Goal: Task Accomplishment & Management: Use online tool/utility

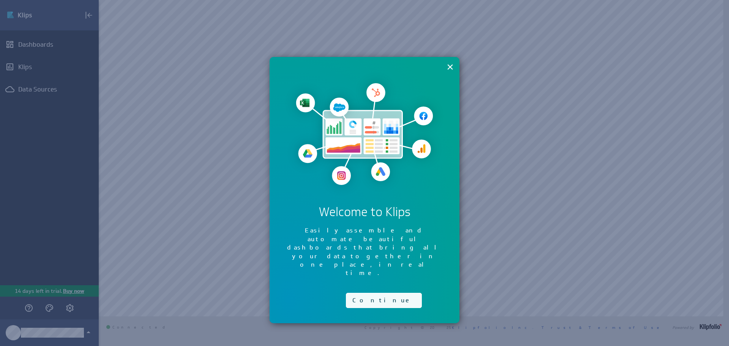
click at [362, 293] on button "Continue" at bounding box center [384, 300] width 76 height 15
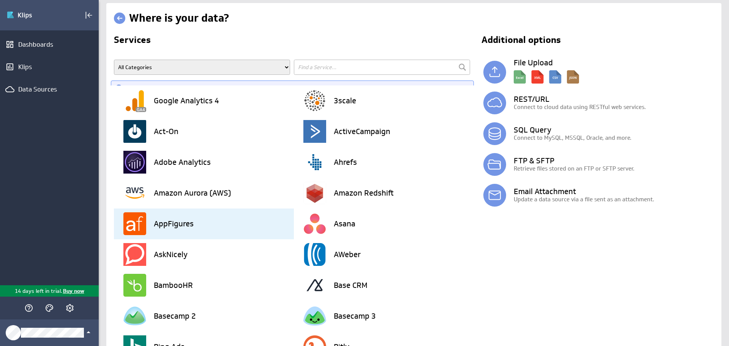
scroll to position [2, 0]
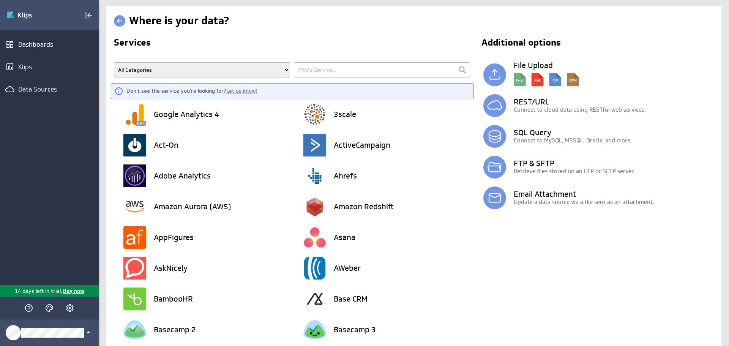
click at [367, 71] on input "text" at bounding box center [382, 69] width 176 height 15
type input "workiz"
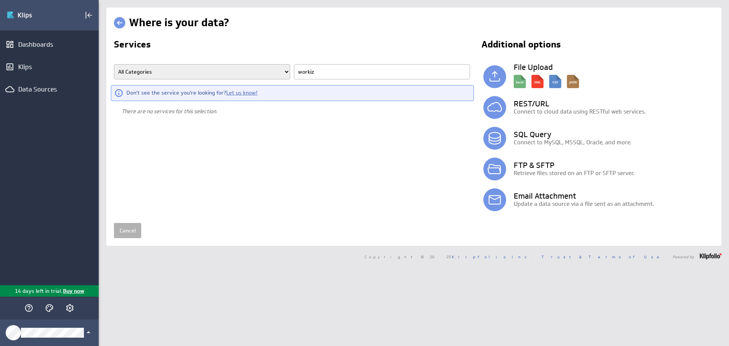
click at [354, 33] on div "Where is your data? Services All Categories Advertising Cloud Storage Customer …" at bounding box center [414, 115] width 600 height 200
click at [216, 72] on select "All Categories Advertising Cloud Storage Customer Support Data Store E-Mail Cam…" at bounding box center [202, 71] width 176 height 15
select select "Sales and CRM"
click at [240, 93] on link "Let us know!" at bounding box center [241, 92] width 31 height 7
click at [30, 36] on div "Dashboards Klips Data Sources" at bounding box center [49, 157] width 99 height 255
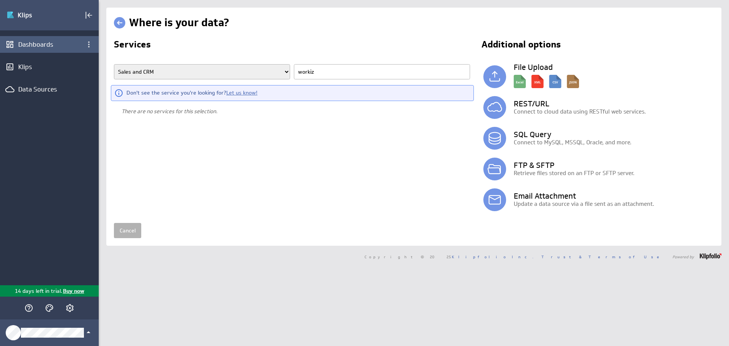
click at [61, 52] on div "Dashboards" at bounding box center [49, 44] width 99 height 17
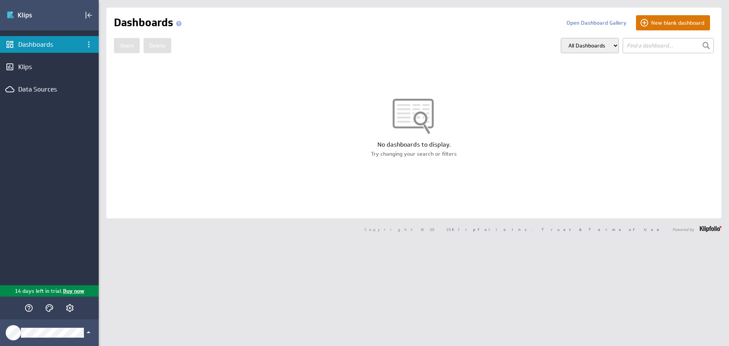
click at [640, 22] on button "New blank dashboard" at bounding box center [673, 22] width 74 height 15
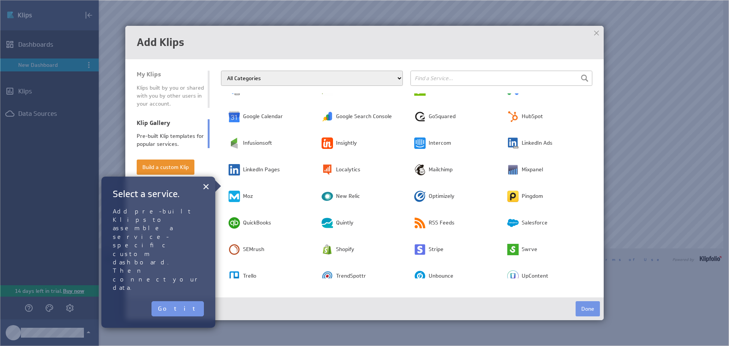
scroll to position [152, 0]
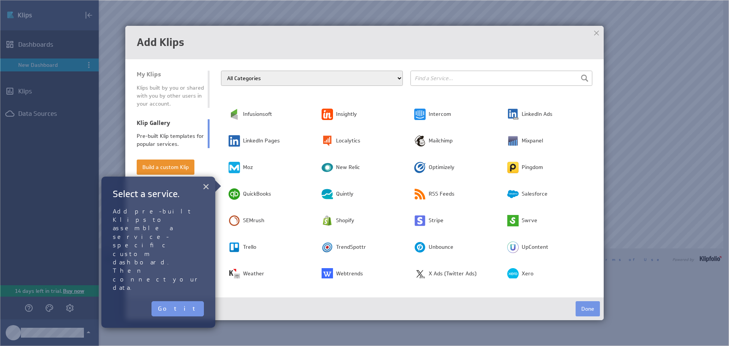
click at [205, 186] on button "×" at bounding box center [205, 186] width 7 height 15
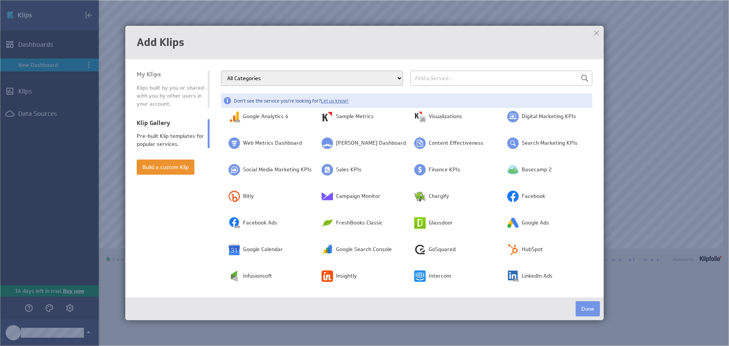
scroll to position [0, 0]
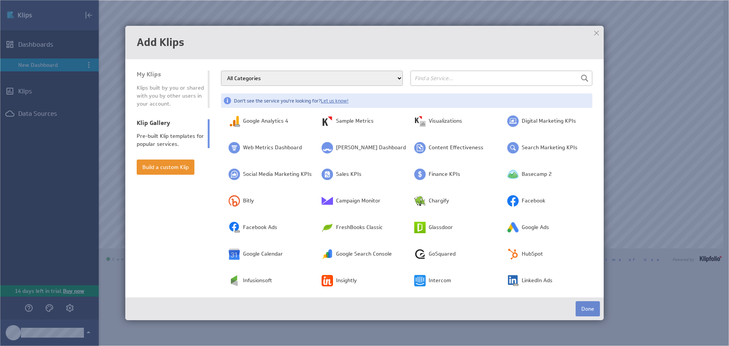
click at [578, 307] on button "Done" at bounding box center [587, 308] width 24 height 15
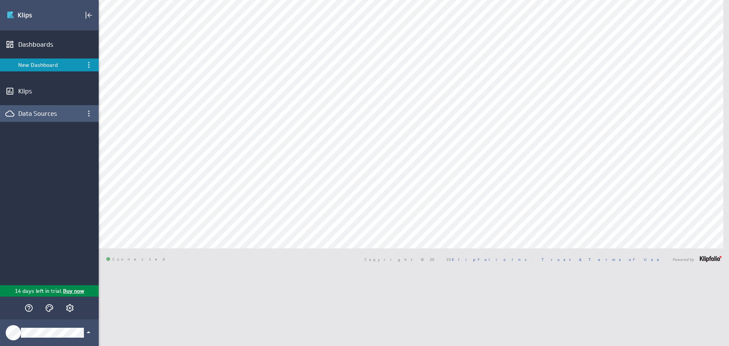
click at [41, 113] on div "Data Sources" at bounding box center [49, 113] width 62 height 8
